Goal: Task Accomplishment & Management: Complete application form

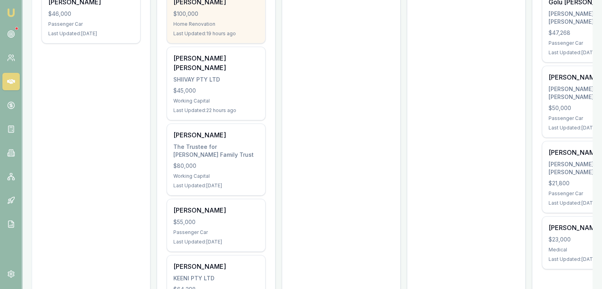
scroll to position [191, 0]
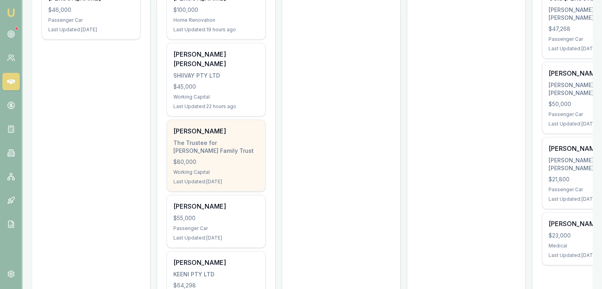
click at [194, 158] on div "$80,000" at bounding box center [216, 162] width 86 height 8
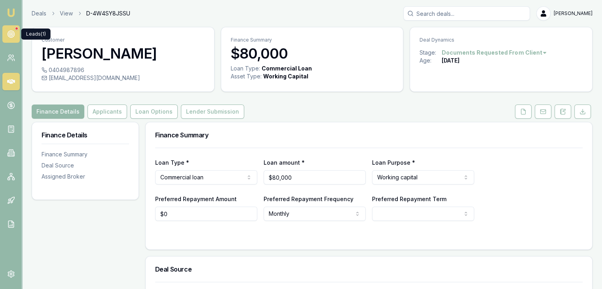
click at [12, 33] on icon at bounding box center [11, 34] width 8 height 8
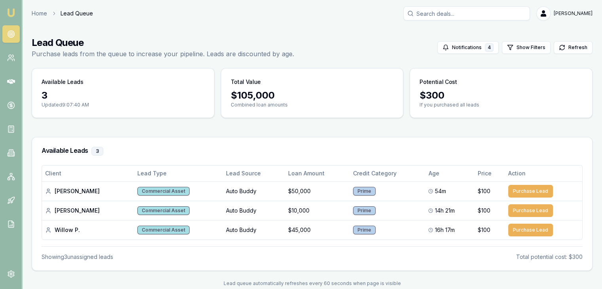
click at [8, 11] on img at bounding box center [11, 13] width 10 height 10
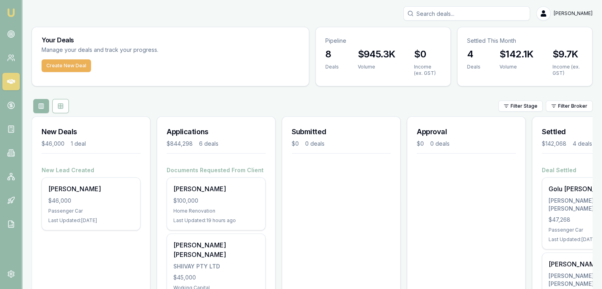
click at [13, 13] on img at bounding box center [11, 13] width 10 height 10
click at [13, 178] on rect at bounding box center [13, 179] width 2 height 2
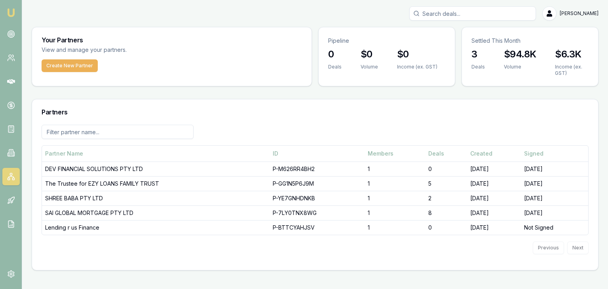
click at [11, 11] on img at bounding box center [11, 13] width 10 height 10
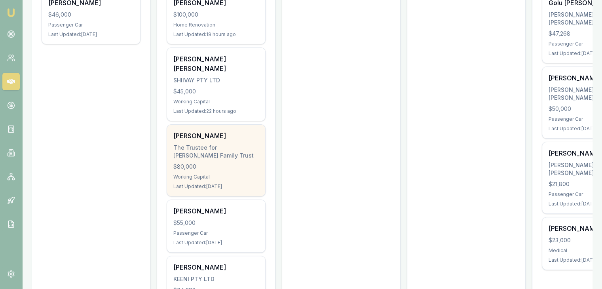
scroll to position [186, 0]
click at [201, 184] on div "Last Updated: 1 day ago" at bounding box center [216, 187] width 86 height 6
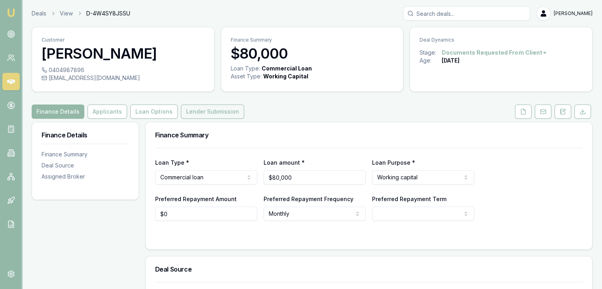
click at [206, 116] on button "Lender Submission" at bounding box center [212, 112] width 63 height 14
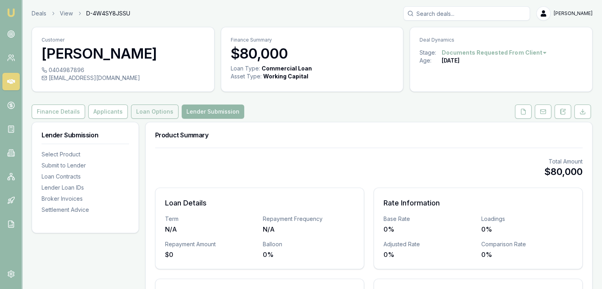
click at [165, 105] on button "Loan Options" at bounding box center [155, 112] width 48 height 14
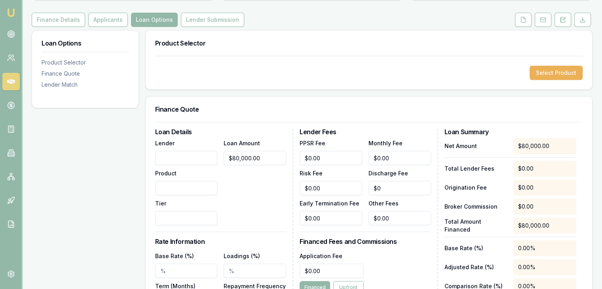
scroll to position [91, 0]
click at [523, 18] on icon at bounding box center [523, 20] width 6 height 6
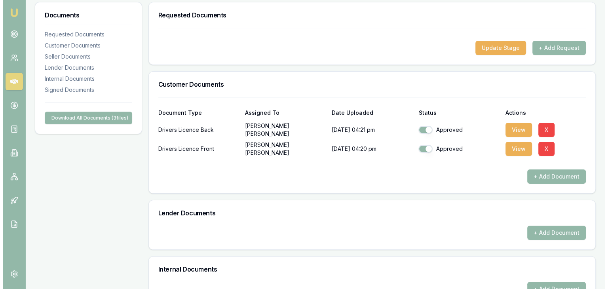
scroll to position [121, 0]
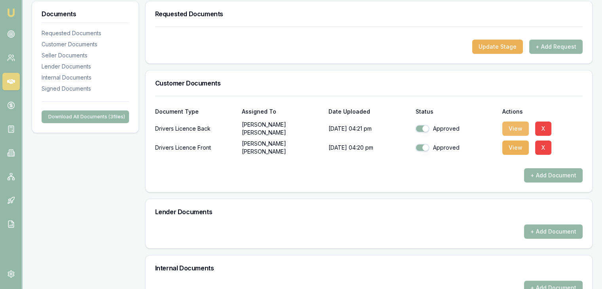
click at [513, 130] on button "View" at bounding box center [515, 129] width 27 height 14
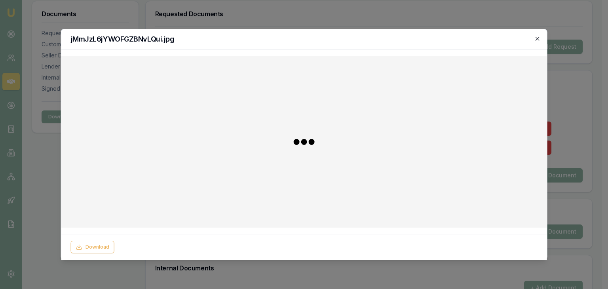
click at [540, 36] on icon "button" at bounding box center [537, 39] width 6 height 6
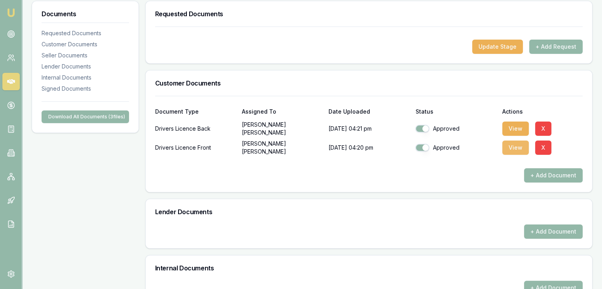
click at [507, 152] on button "View" at bounding box center [515, 148] width 27 height 14
